Goal: Subscribe to service/newsletter

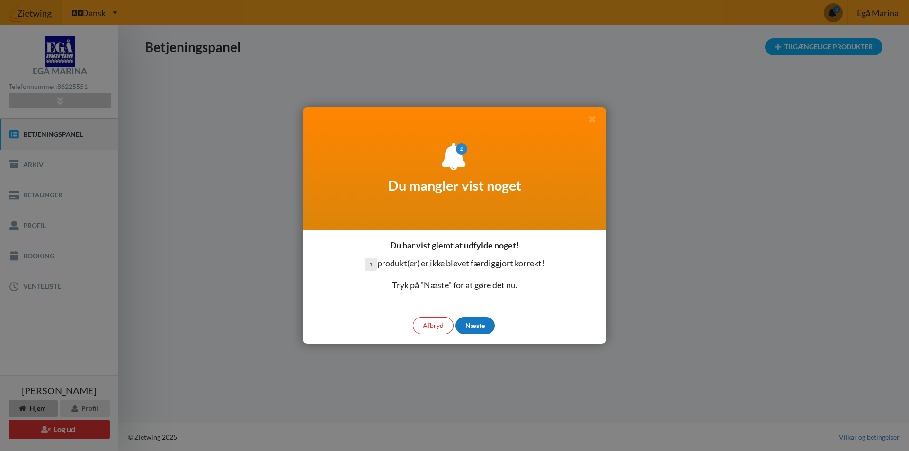
drag, startPoint x: 468, startPoint y: 329, endPoint x: 459, endPoint y: 322, distance: 11.5
click at [456, 331] on div "Afbryd Næste" at bounding box center [454, 326] width 303 height 36
click at [486, 323] on div "Næste" at bounding box center [475, 325] width 39 height 17
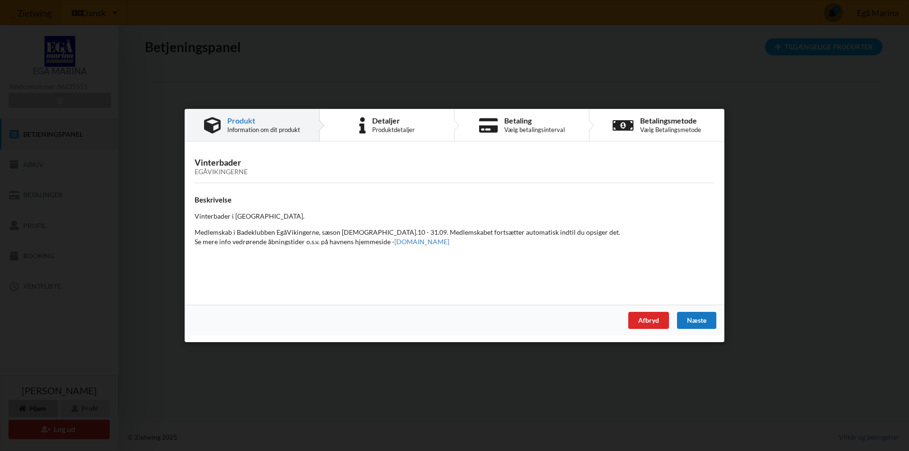
click at [687, 318] on div "Næste" at bounding box center [696, 320] width 39 height 17
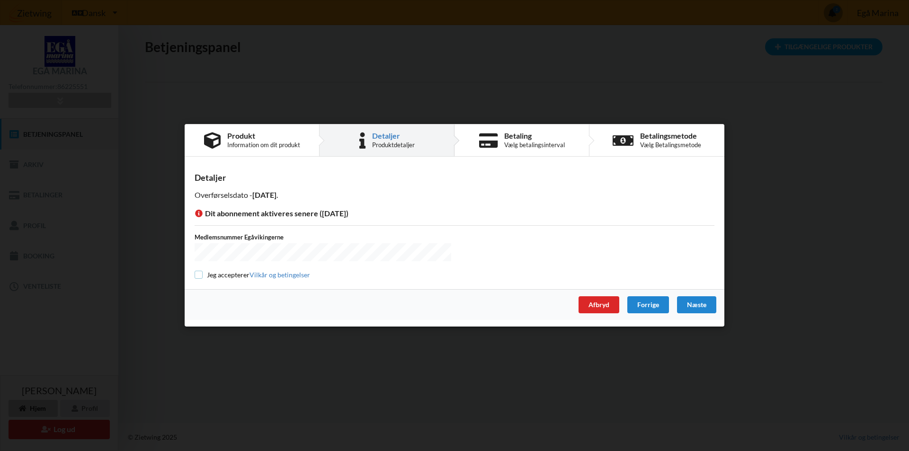
click at [202, 274] on input "checkbox" at bounding box center [199, 275] width 8 height 8
checkbox input "true"
click at [708, 305] on div "Næste" at bounding box center [696, 305] width 39 height 17
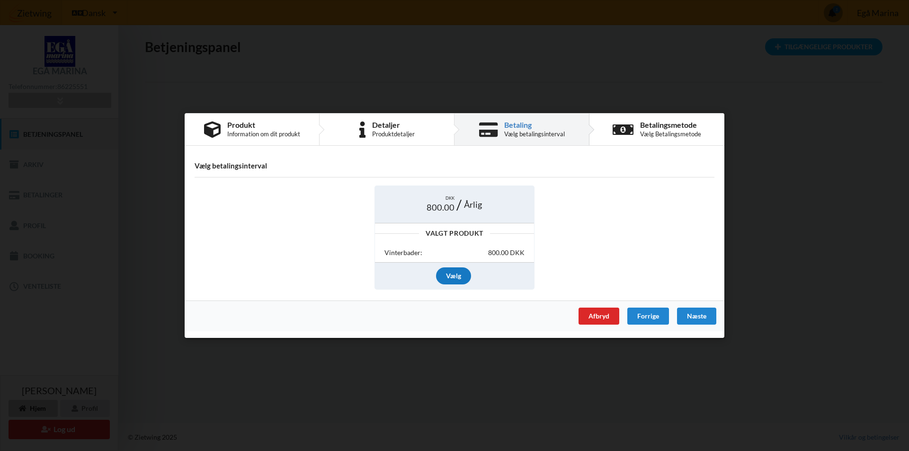
click at [448, 277] on div "Vælg" at bounding box center [453, 276] width 35 height 17
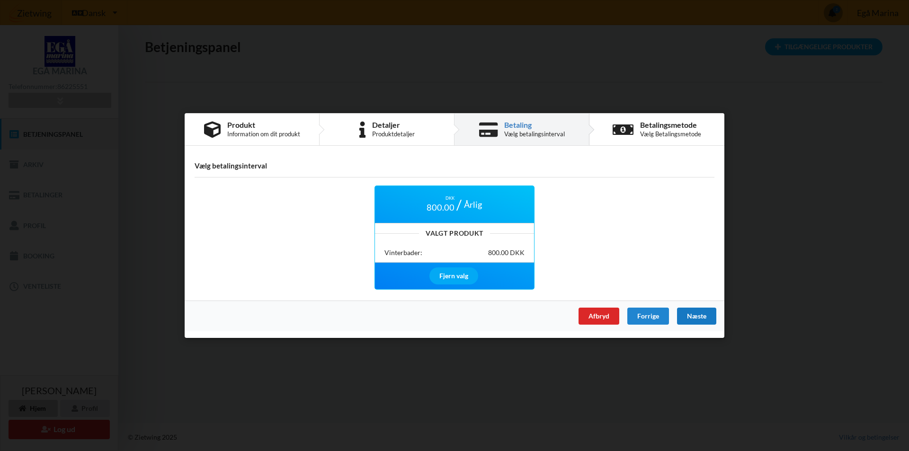
click at [685, 320] on div "Næste" at bounding box center [696, 316] width 39 height 17
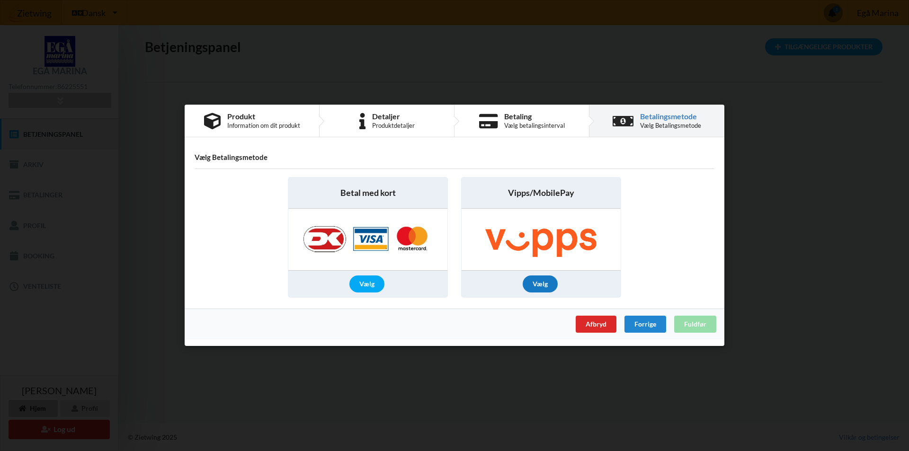
click at [535, 288] on div "Vælg" at bounding box center [540, 284] width 35 height 17
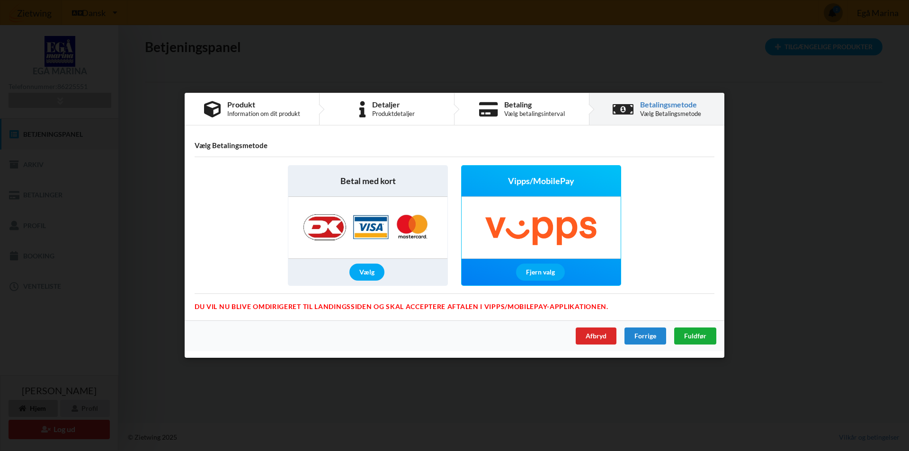
click at [695, 334] on span "Fuldfør" at bounding box center [695, 336] width 22 height 8
click at [356, 273] on div "Vælg" at bounding box center [366, 272] width 35 height 17
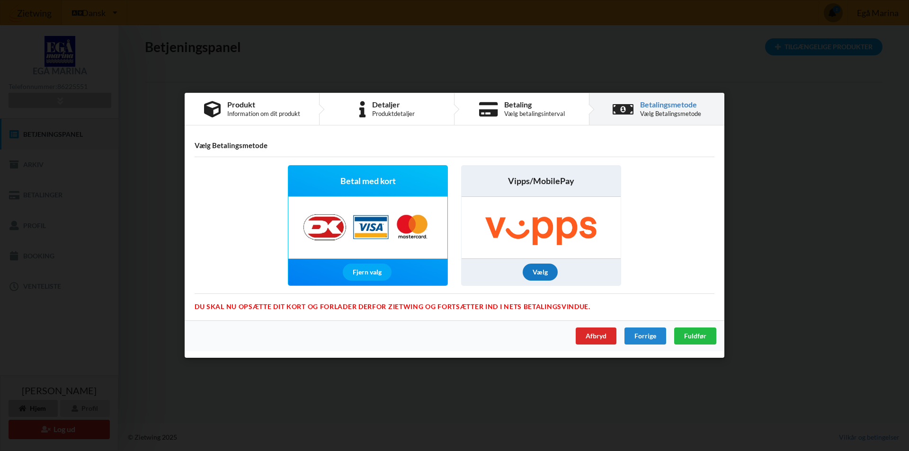
click at [538, 271] on div "Vælg" at bounding box center [540, 272] width 35 height 17
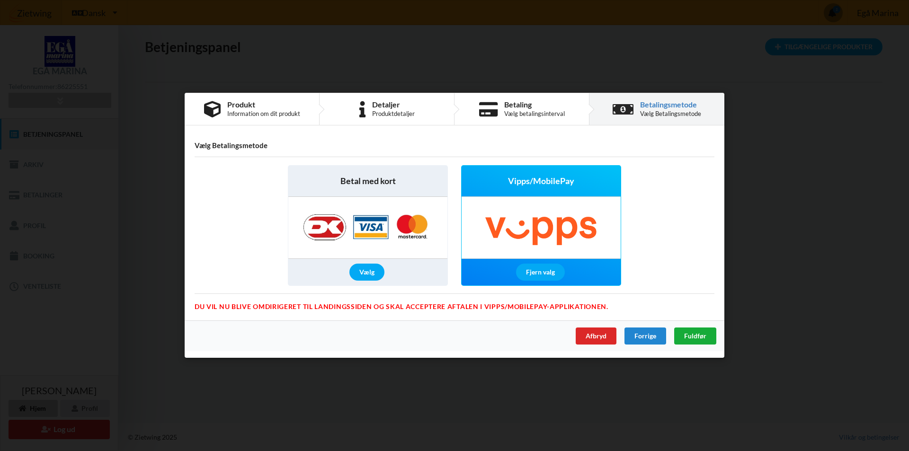
click at [700, 336] on span "Fuldfør" at bounding box center [695, 336] width 22 height 8
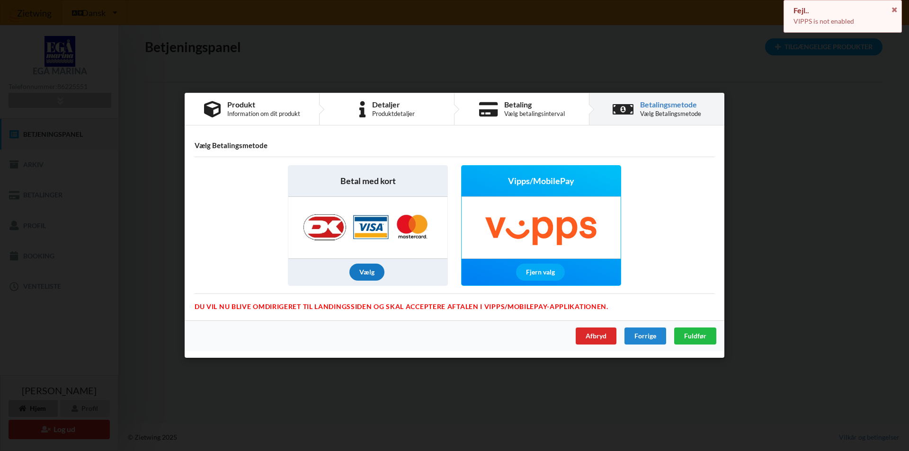
click at [351, 273] on div "Vælg" at bounding box center [366, 272] width 35 height 17
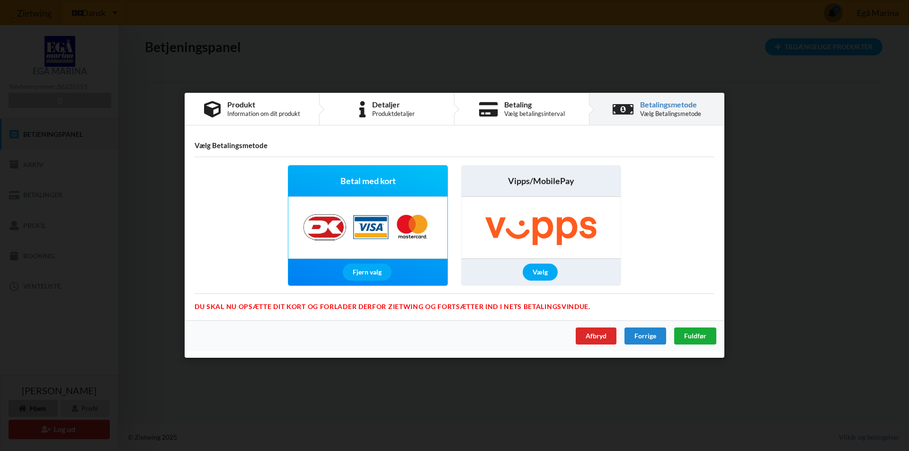
click at [690, 331] on div "Fuldfør" at bounding box center [695, 336] width 42 height 17
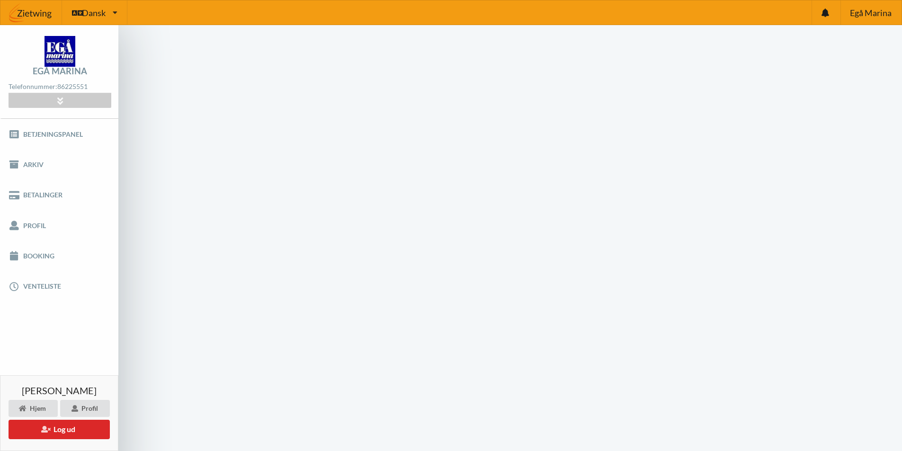
scroll to position [38, 0]
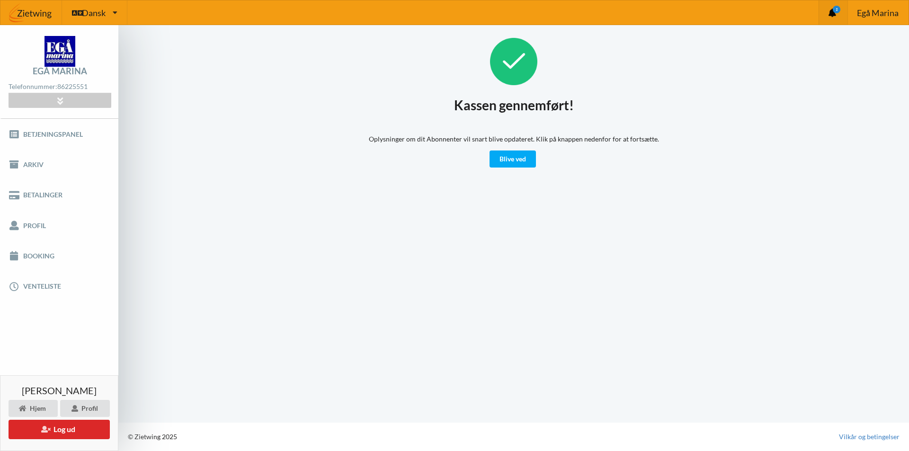
click at [832, 19] on div "1" at bounding box center [833, 12] width 29 height 24
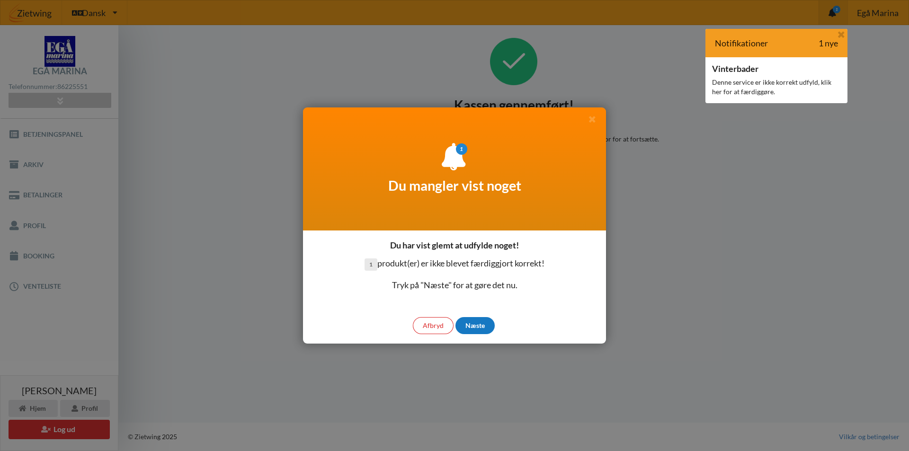
click at [479, 325] on div "Næste" at bounding box center [475, 325] width 39 height 17
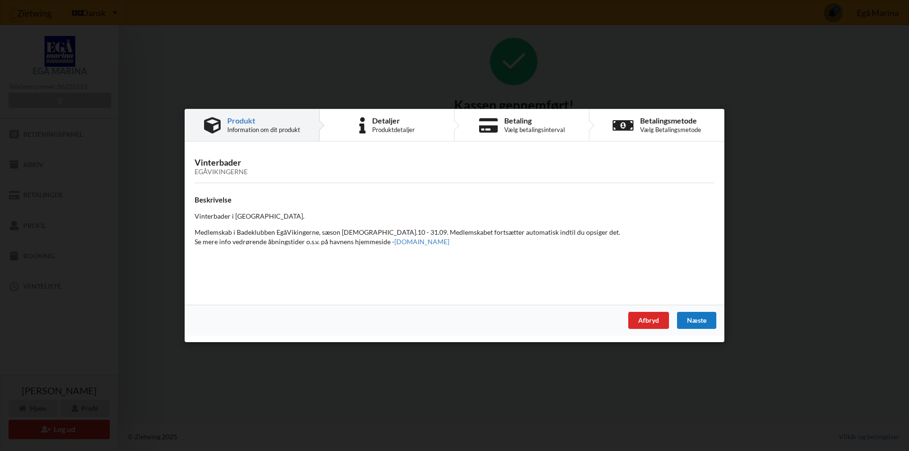
click at [688, 322] on div "Næste" at bounding box center [696, 320] width 39 height 17
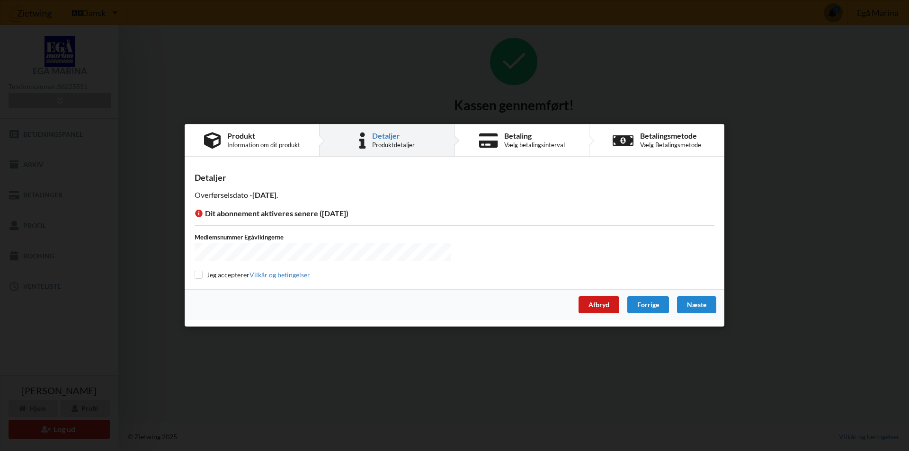
click at [597, 306] on div "Afbryd" at bounding box center [599, 305] width 41 height 17
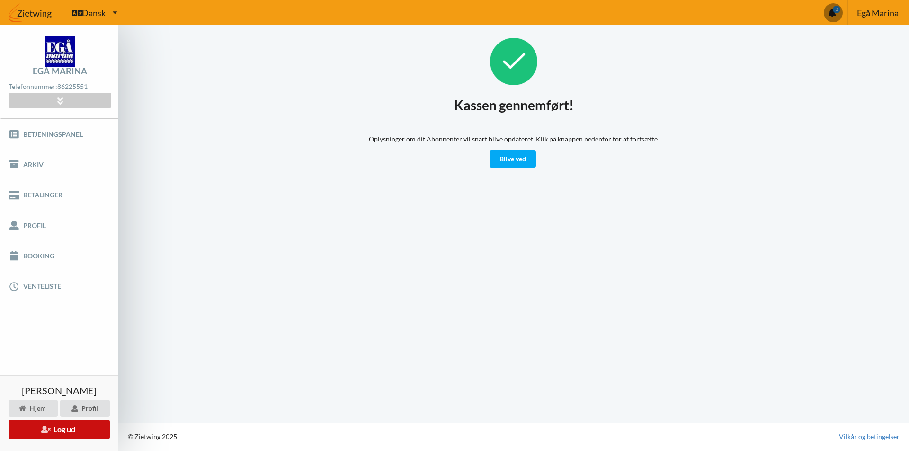
click at [52, 431] on button "Log ud" at bounding box center [59, 429] width 101 height 19
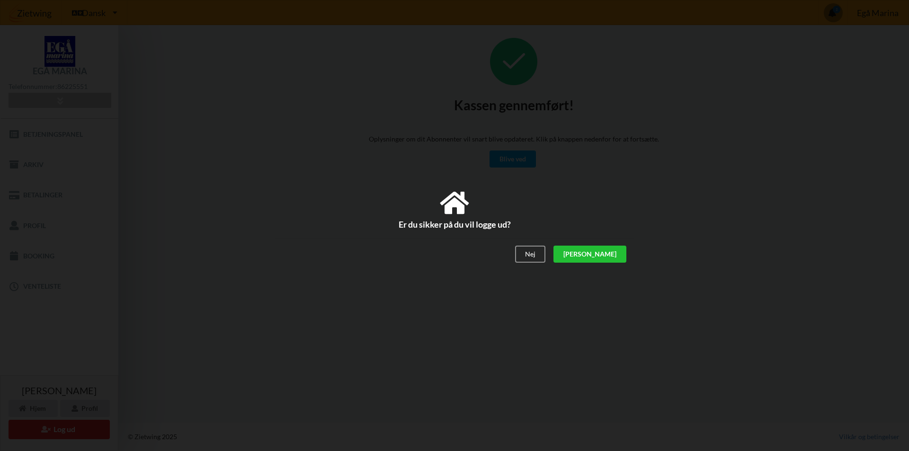
click at [617, 253] on div "[PERSON_NAME]" at bounding box center [590, 254] width 73 height 17
